Goal: Transaction & Acquisition: Purchase product/service

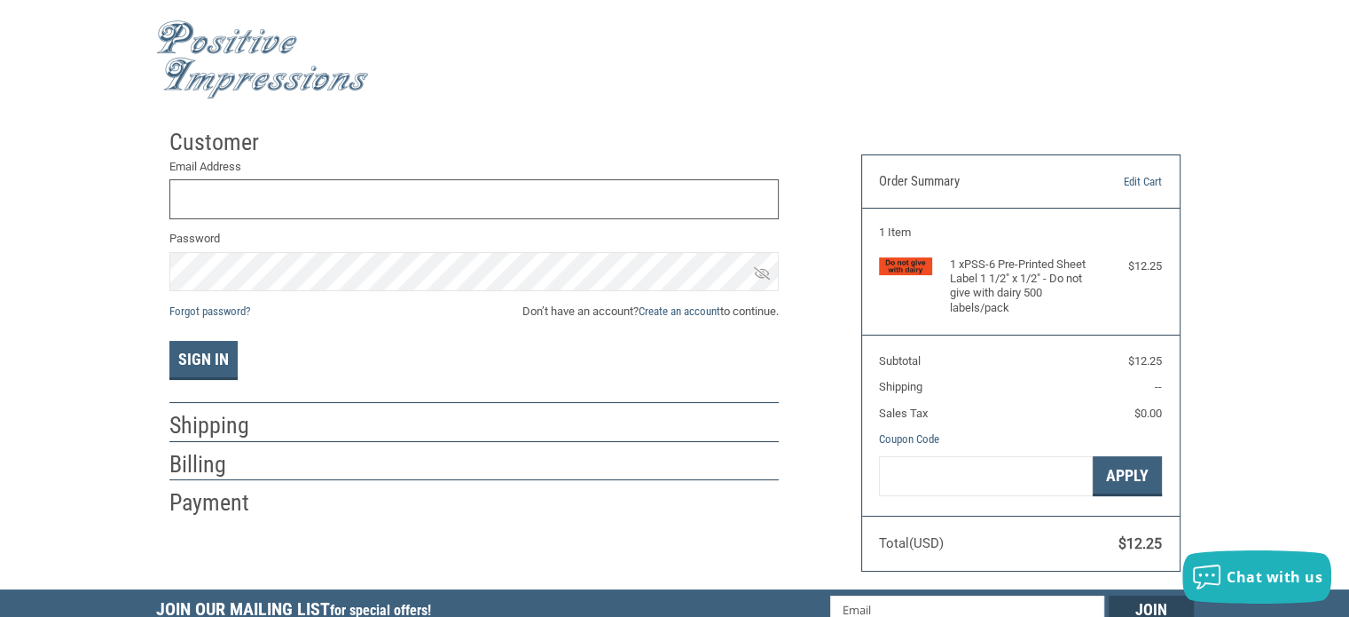
click at [649, 198] on input "Email Address" at bounding box center [474, 199] width 610 height 40
type input "[EMAIL_ADDRESS][DOMAIN_NAME]"
click at [216, 350] on button "Sign In" at bounding box center [203, 360] width 68 height 39
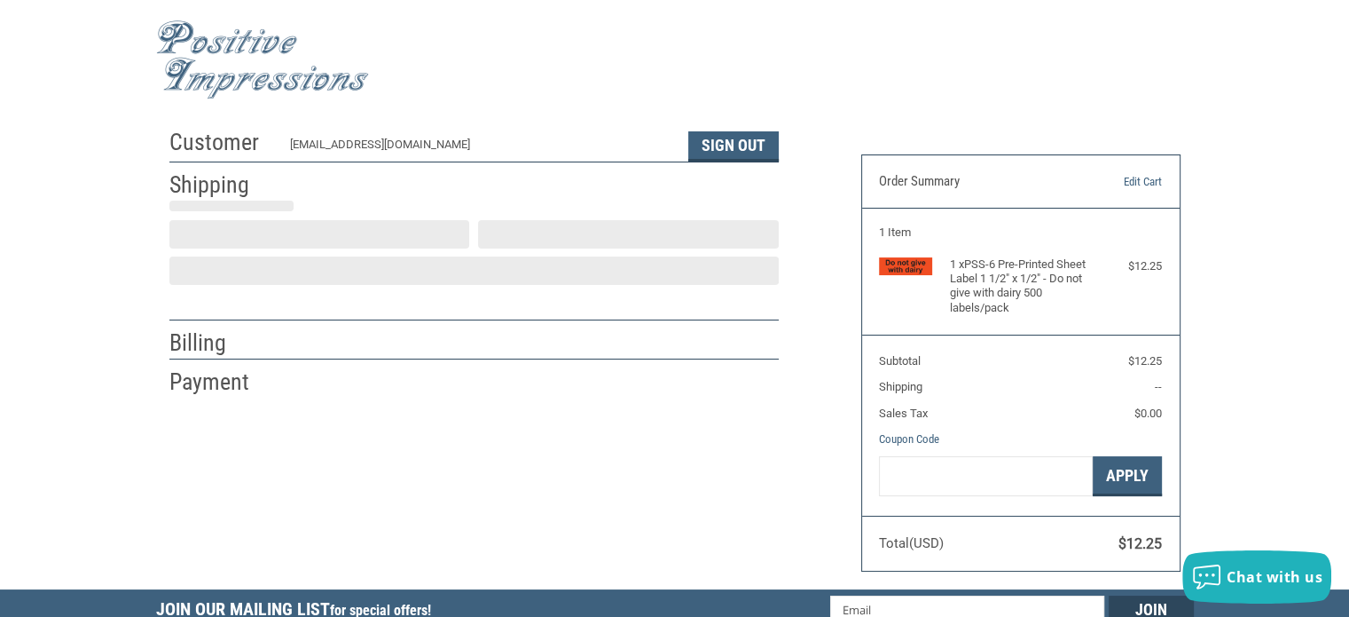
scroll to position [39, 0]
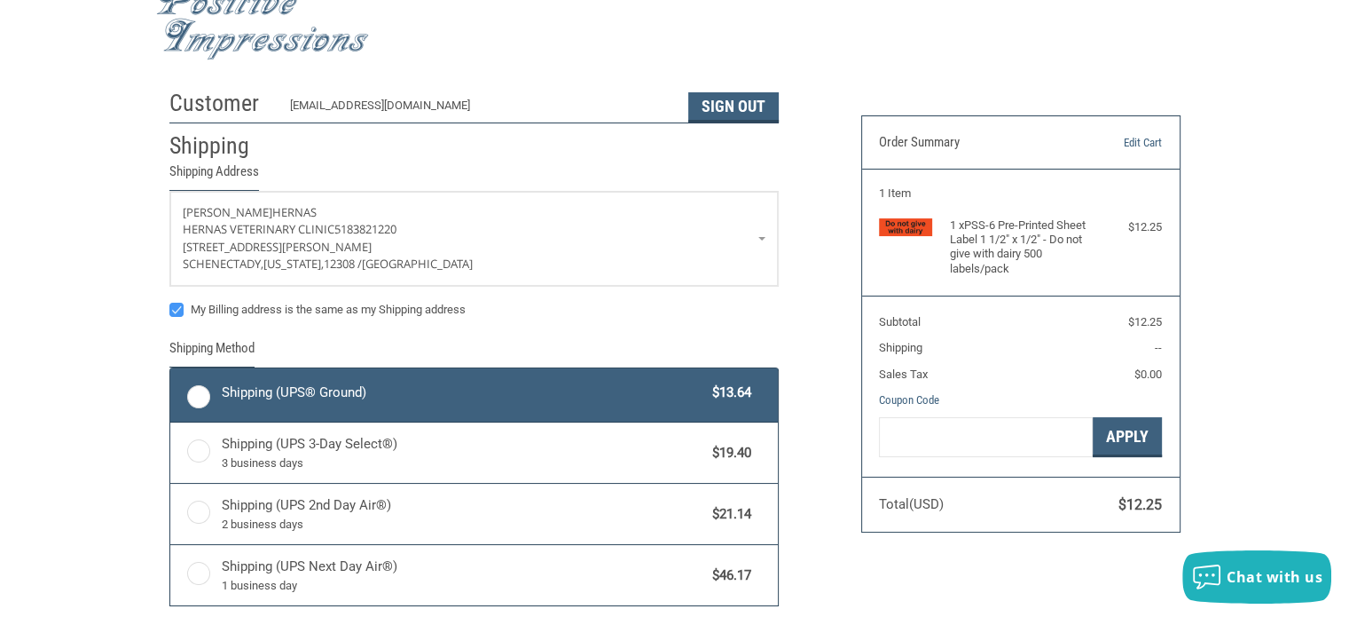
radio input "true"
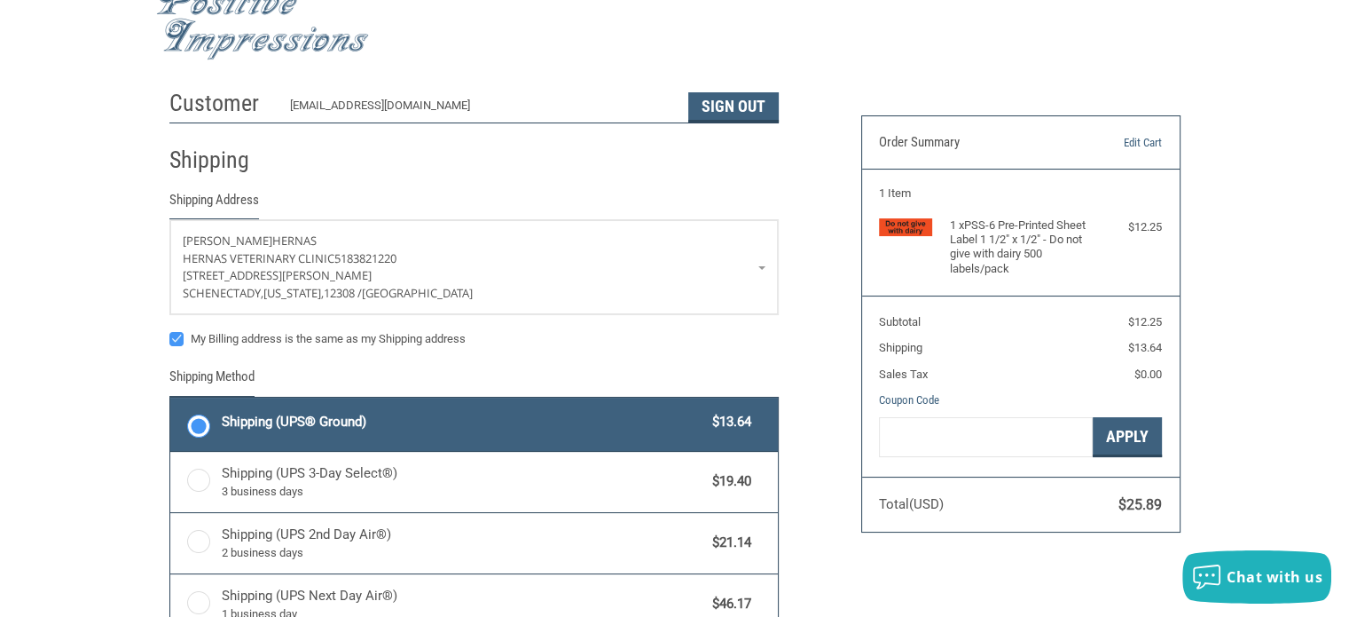
click at [209, 417] on label "Shipping (UPS® Ground) $13.64" at bounding box center [474, 423] width 608 height 53
click at [171, 400] on input "Shipping (UPS® Ground) $13.64" at bounding box center [170, 399] width 1 height 1
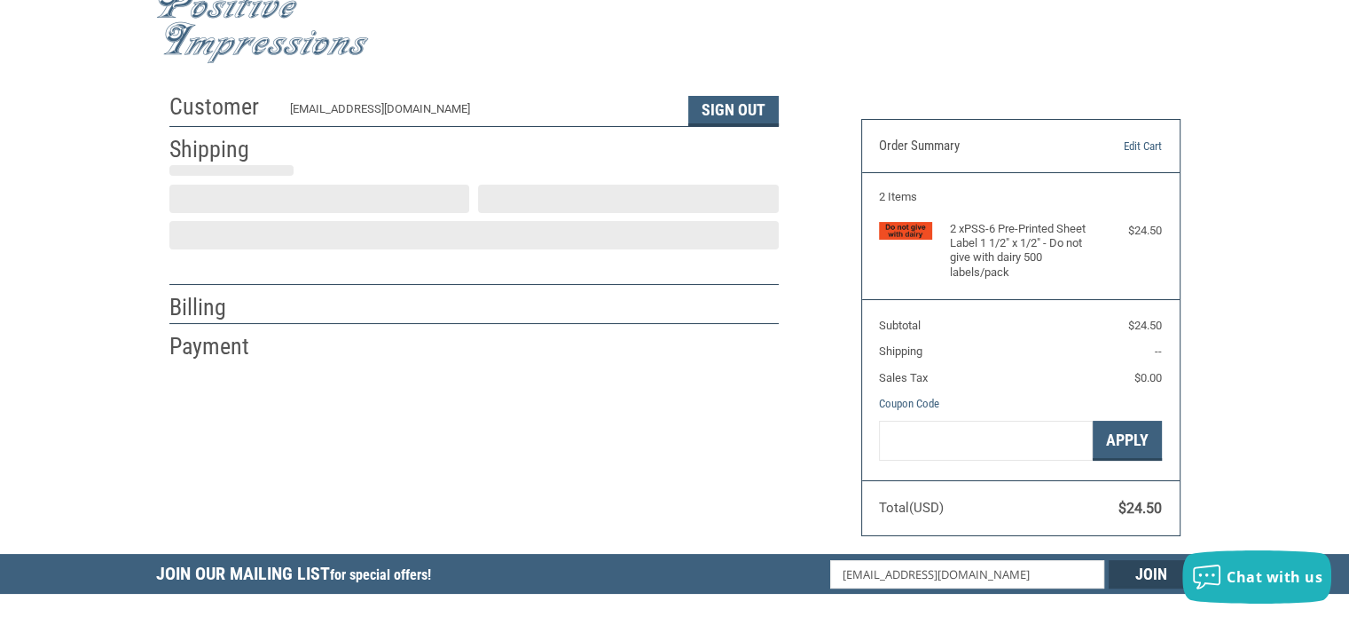
scroll to position [39, 0]
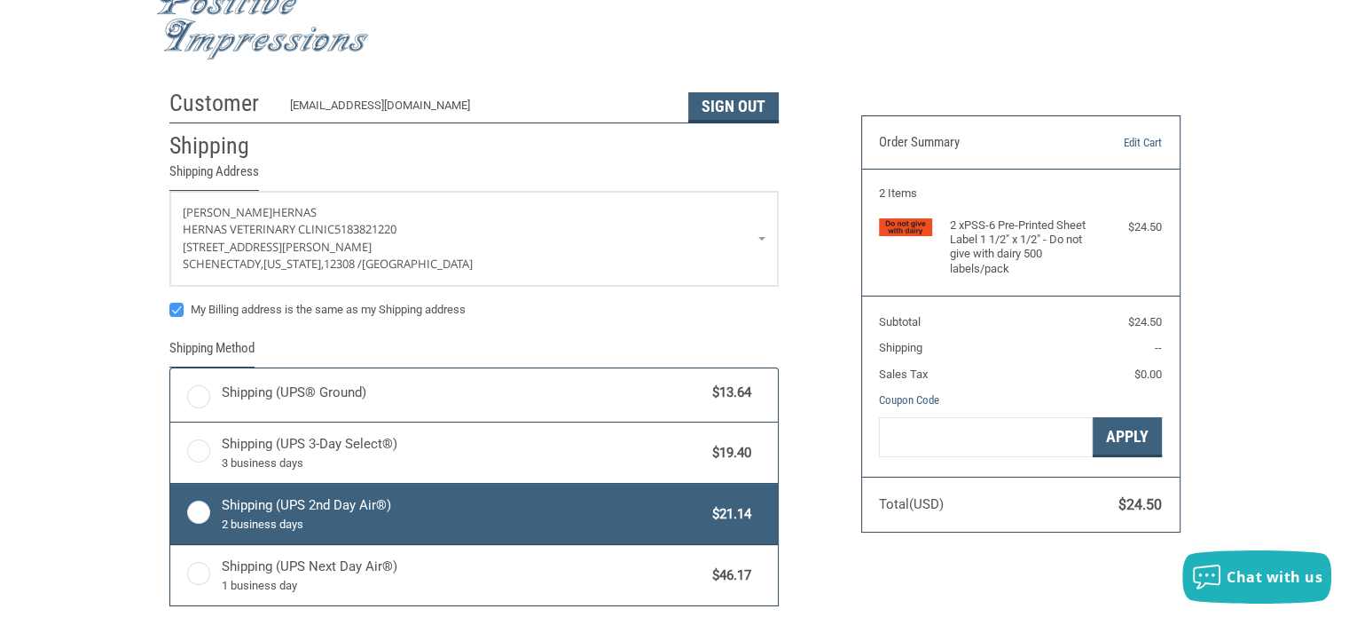
radio input "true"
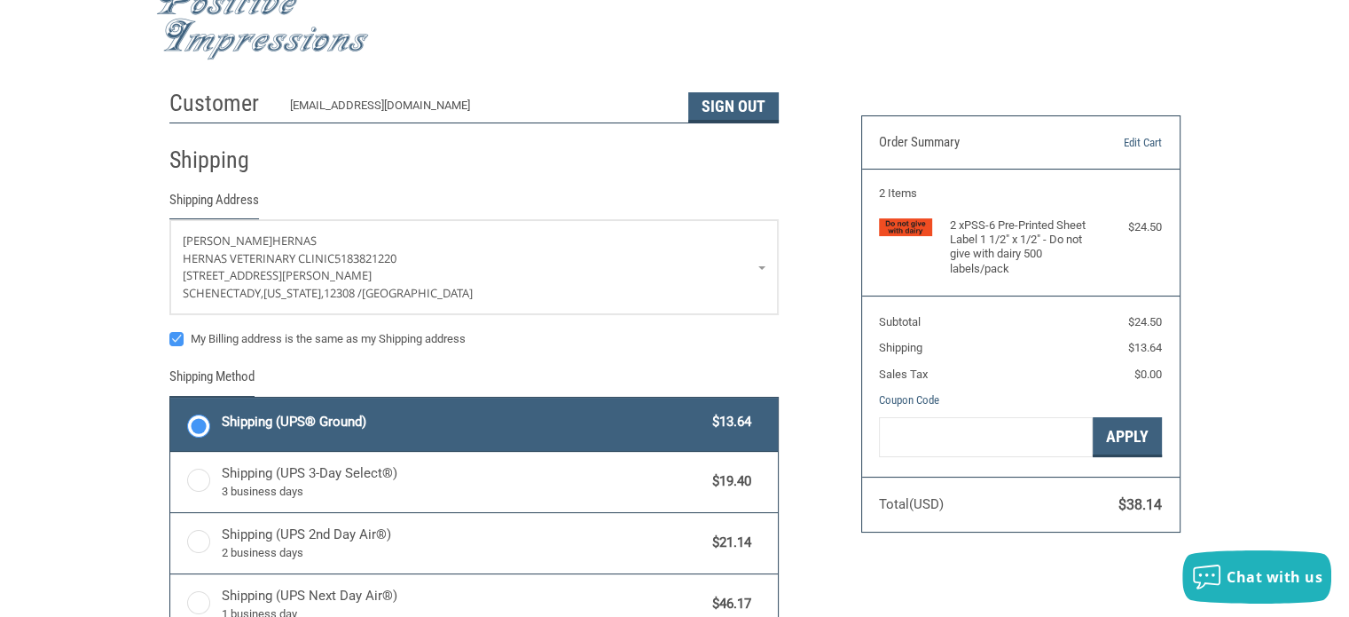
drag, startPoint x: 199, startPoint y: 411, endPoint x: 208, endPoint y: 414, distance: 9.6
click at [208, 414] on label "Shipping (UPS® Ground) $13.64" at bounding box center [474, 423] width 608 height 53
click at [171, 400] on input "Shipping (UPS® Ground) $13.64" at bounding box center [170, 399] width 1 height 1
click at [822, 320] on div "Customer [EMAIL_ADDRESS][DOMAIN_NAME] Sign Out Shipping Shipping Address [PERSO…" at bounding box center [502, 476] width 692 height 791
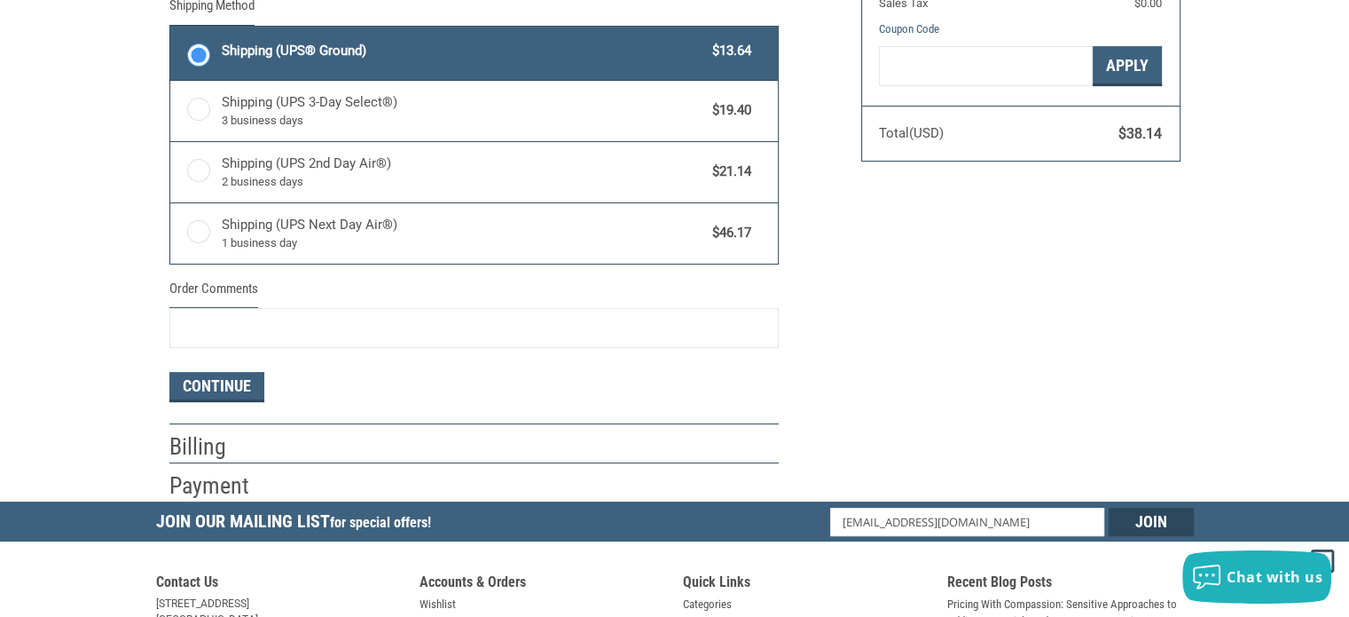
scroll to position [455, 0]
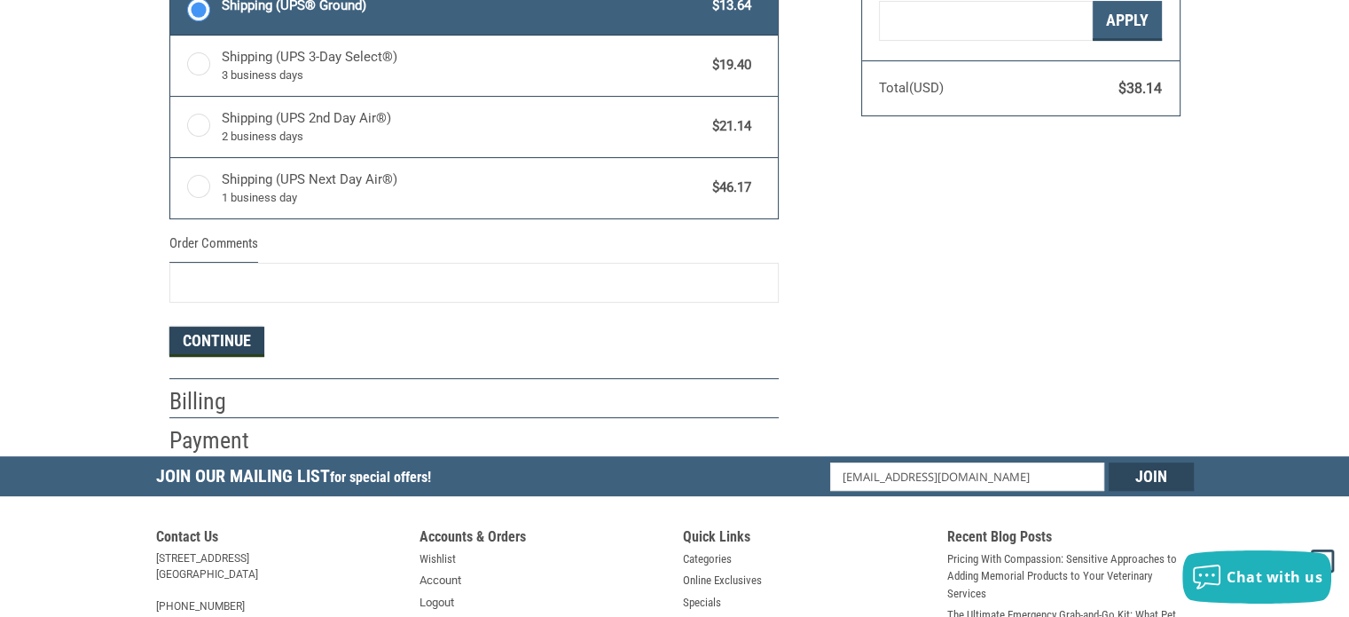
click at [199, 344] on button "Continue" at bounding box center [216, 342] width 95 height 30
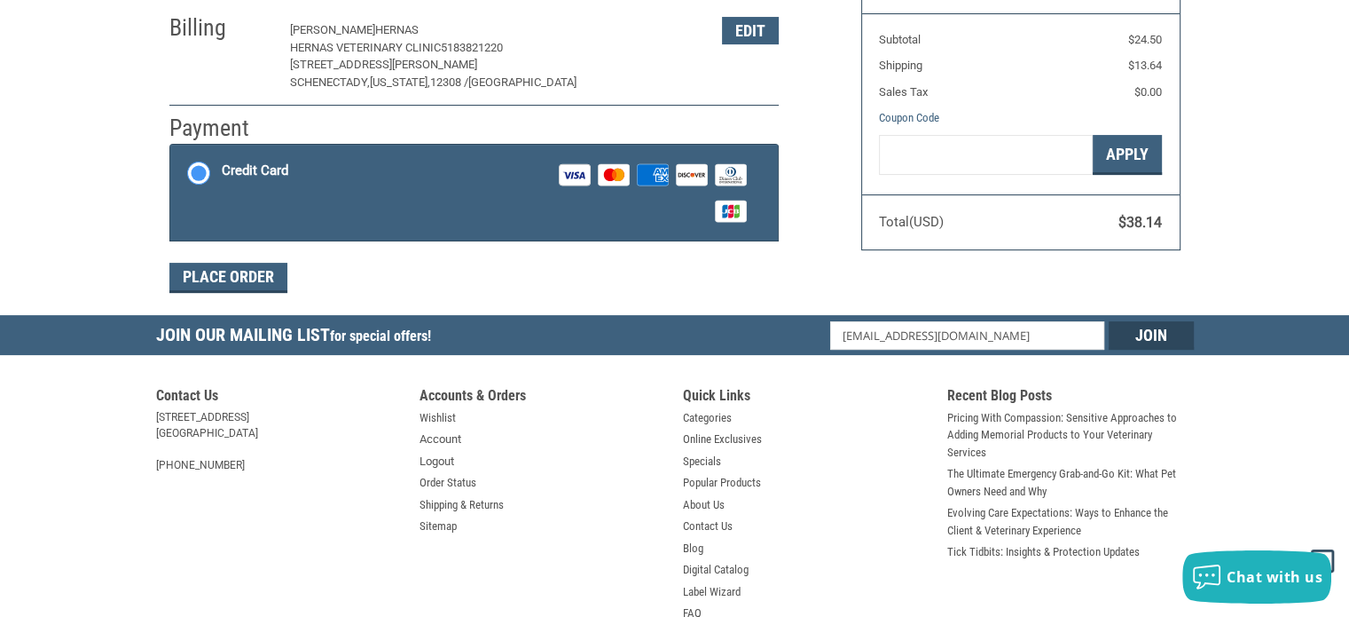
scroll to position [303, 0]
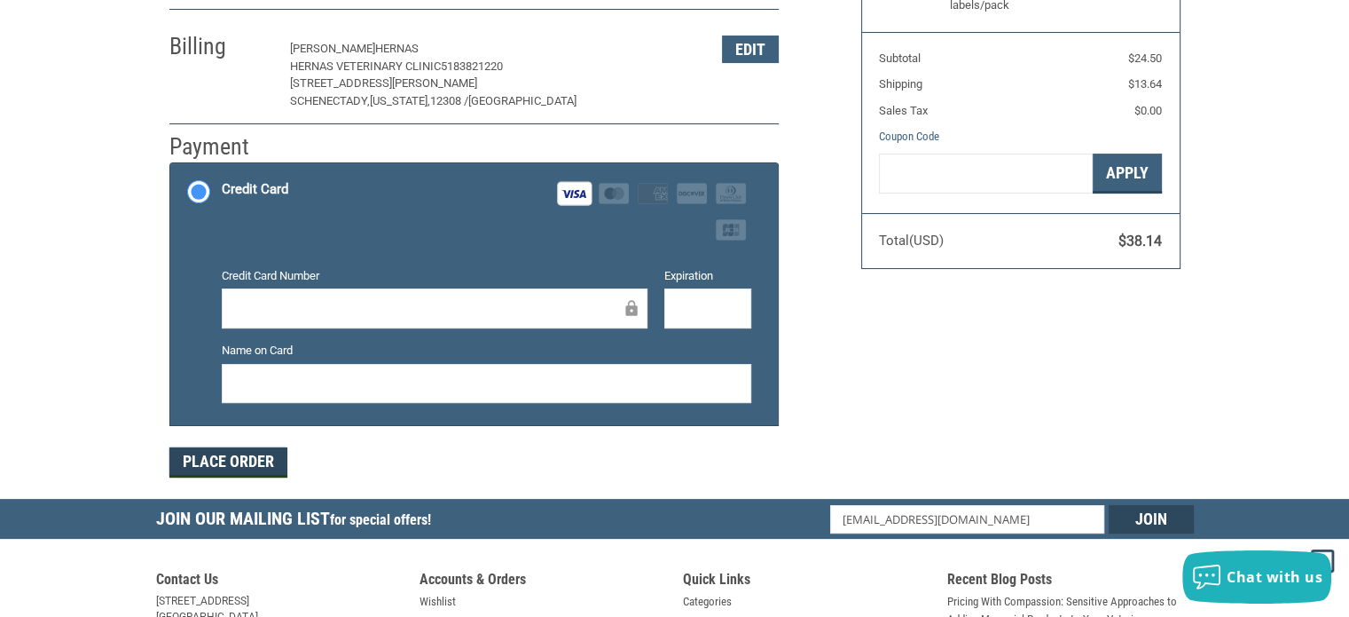
click at [259, 452] on button "Place Order" at bounding box center [228, 462] width 118 height 30
